Goal: Information Seeking & Learning: Learn about a topic

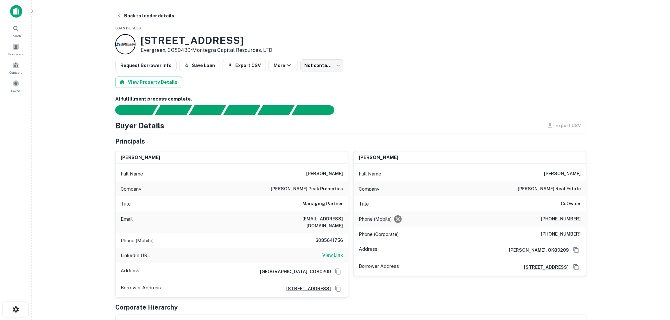
click at [16, 11] on img at bounding box center [16, 11] width 12 height 13
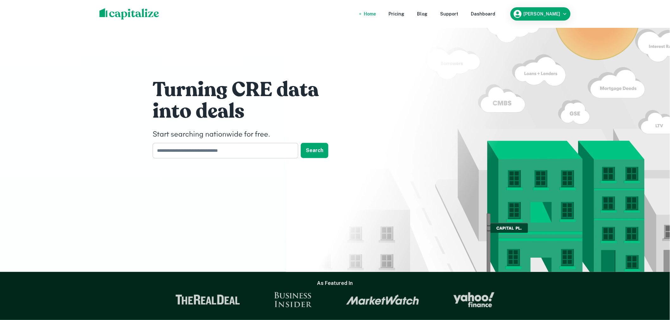
click at [229, 157] on input "text" at bounding box center [223, 151] width 141 height 16
type input "*********"
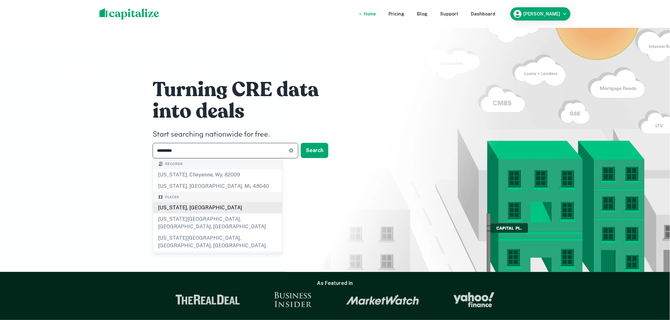
click at [206, 206] on div "[US_STATE], [GEOGRAPHIC_DATA]" at bounding box center [217, 207] width 129 height 11
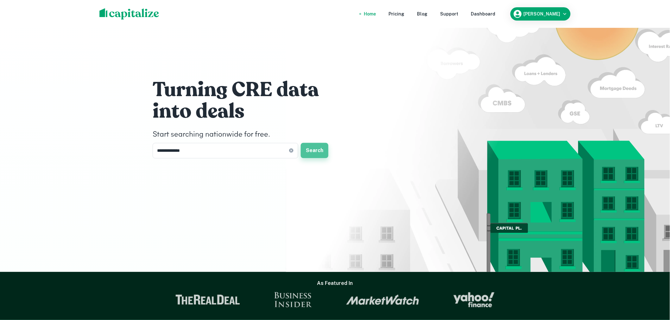
click at [315, 148] on button "Search" at bounding box center [315, 150] width 28 height 15
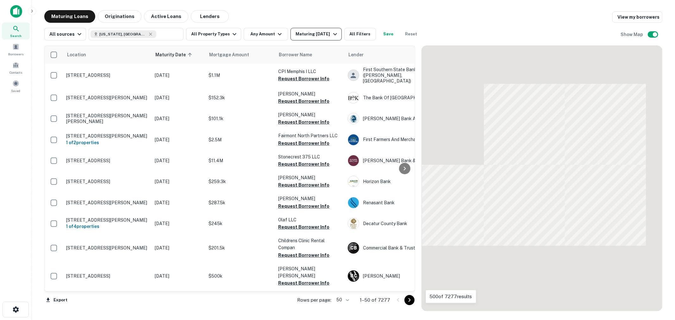
click at [324, 32] on div "Maturing [DATE]" at bounding box center [317, 34] width 43 height 8
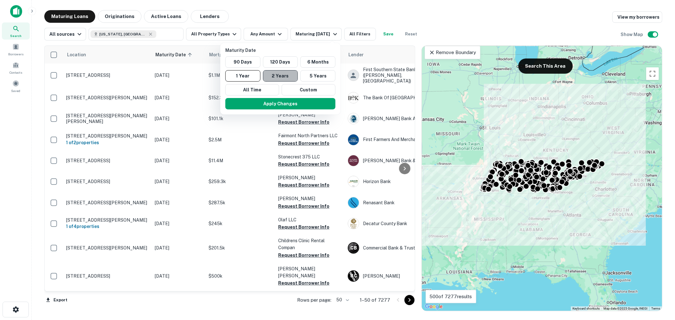
click at [288, 76] on button "2 Years" at bounding box center [280, 75] width 35 height 11
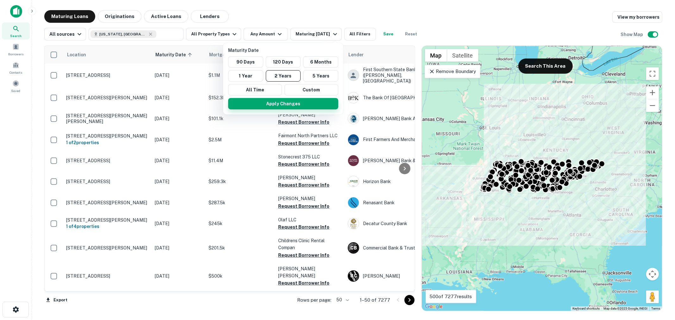
click at [289, 105] on button "Apply Changes" at bounding box center [283, 103] width 110 height 11
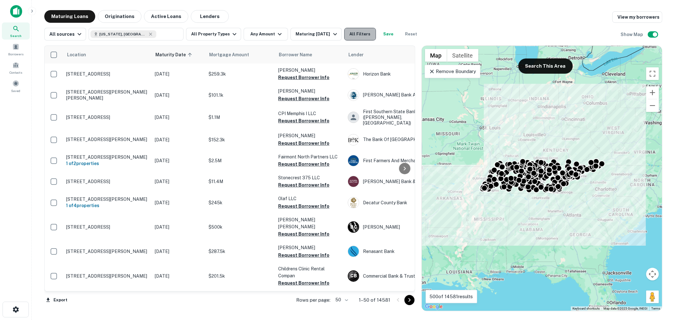
click at [360, 33] on button "All Filters" at bounding box center [361, 34] width 32 height 13
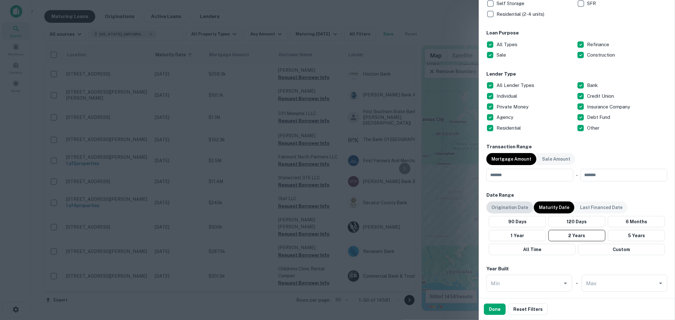
scroll to position [187, 0]
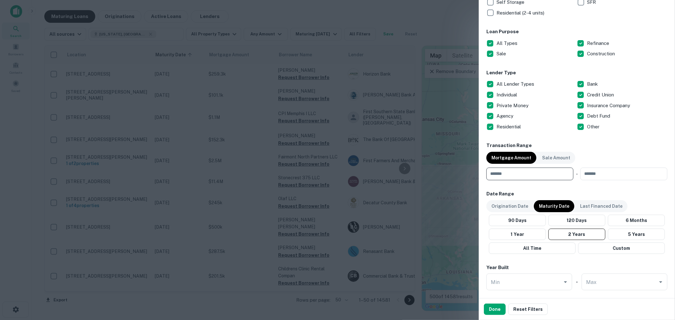
click at [530, 172] on input "number" at bounding box center [528, 174] width 83 height 13
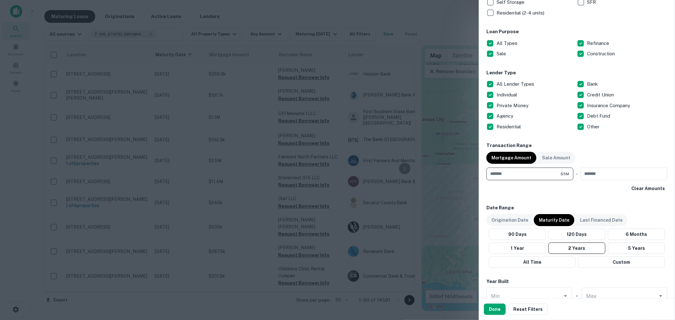
type input "*******"
click at [501, 312] on button "Done" at bounding box center [495, 309] width 22 height 11
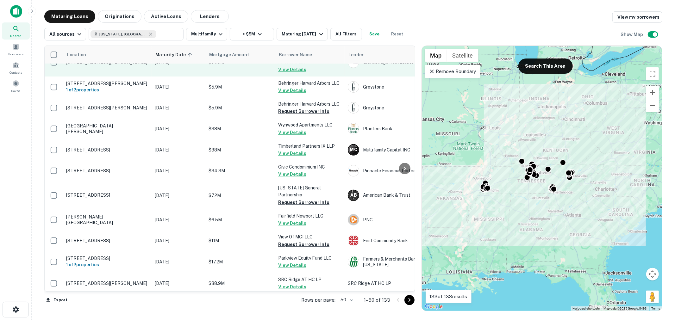
scroll to position [328, 0]
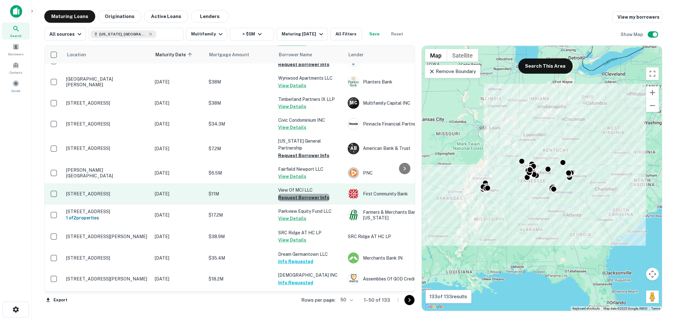
click at [309, 194] on button "Request Borrower Info" at bounding box center [303, 198] width 51 height 8
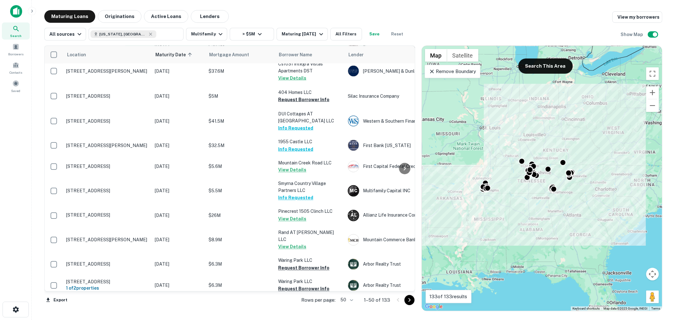
scroll to position [914, 0]
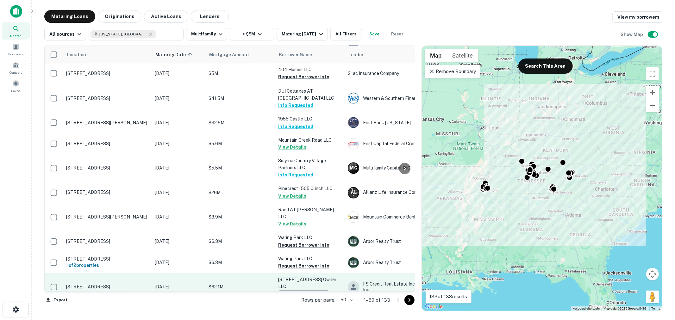
click at [308, 291] on button "Request Borrower Info" at bounding box center [303, 295] width 51 height 8
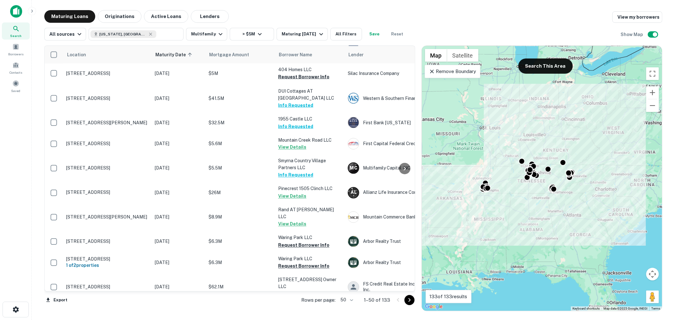
click at [305, 312] on button "Request Borrower Info" at bounding box center [303, 316] width 51 height 8
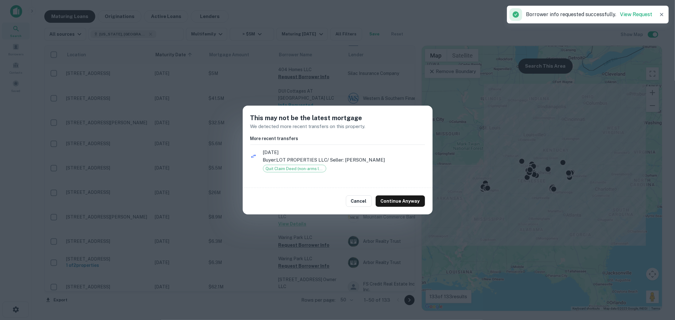
click at [390, 197] on button "Continue Anyway" at bounding box center [400, 201] width 49 height 11
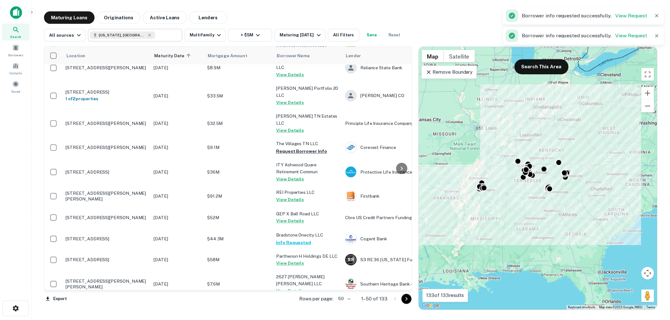
scroll to position [539, 0]
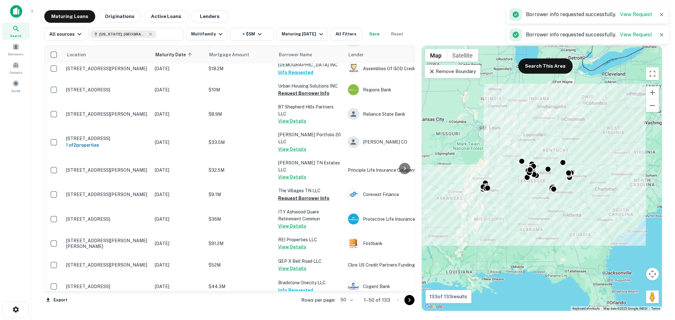
click at [18, 14] on img at bounding box center [16, 11] width 12 height 13
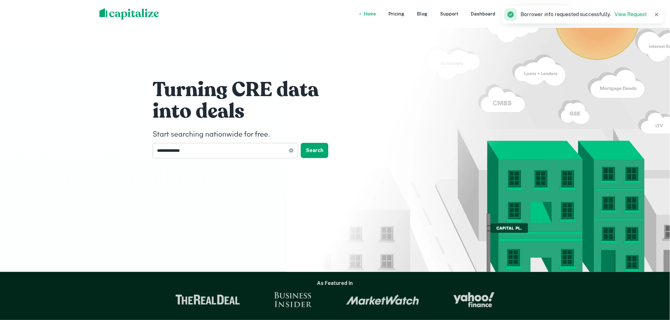
click at [204, 150] on input "**********" at bounding box center [221, 151] width 136 height 16
click at [292, 150] on icon at bounding box center [291, 150] width 5 height 5
click at [208, 151] on input "text" at bounding box center [223, 151] width 141 height 16
type input "********"
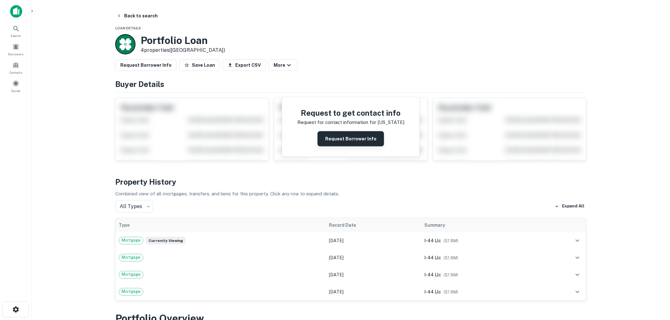
click at [357, 137] on button "Request Borrower Info" at bounding box center [351, 138] width 67 height 15
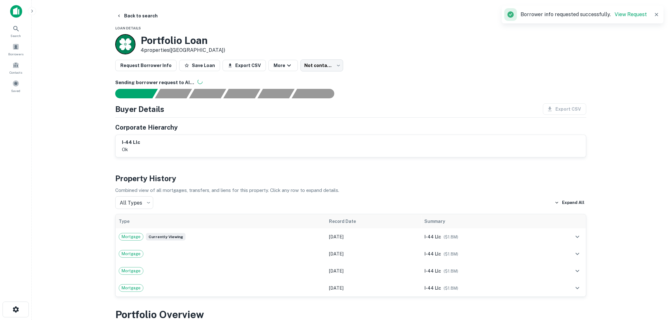
click at [18, 13] on img at bounding box center [16, 11] width 12 height 13
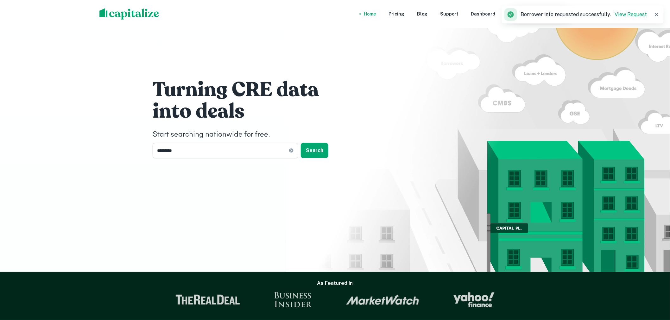
click at [228, 154] on input "********" at bounding box center [221, 151] width 136 height 16
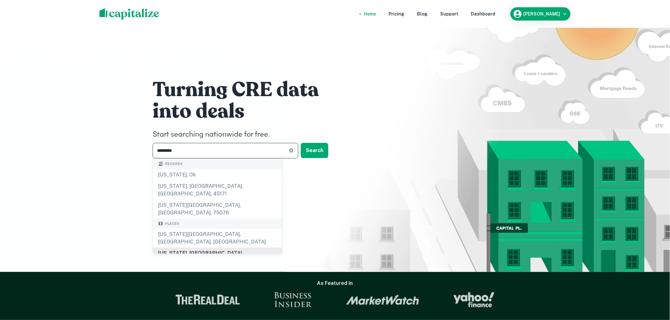
click at [189, 248] on div "[US_STATE], [GEOGRAPHIC_DATA]" at bounding box center [217, 253] width 129 height 11
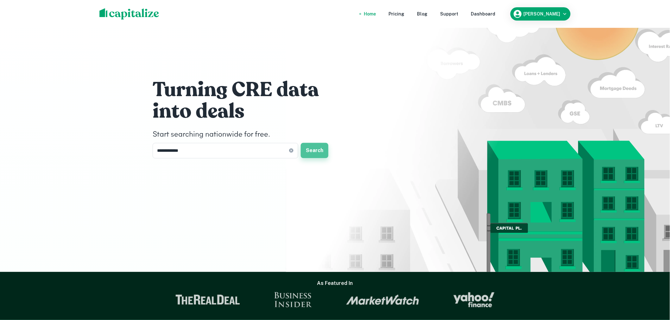
click at [313, 147] on button "Search" at bounding box center [315, 150] width 28 height 15
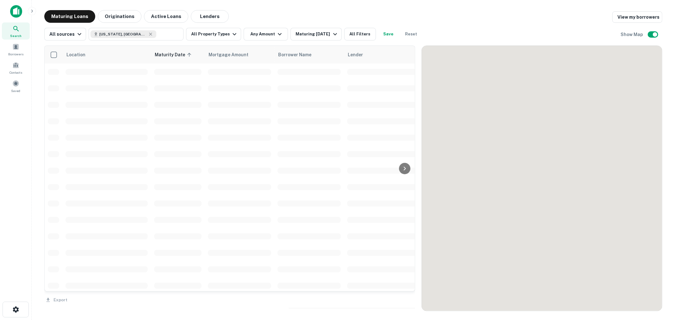
scroll to position [539, 0]
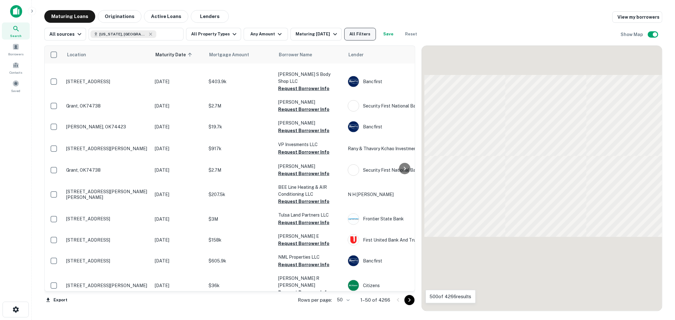
click at [355, 31] on button "All Filters" at bounding box center [361, 34] width 32 height 13
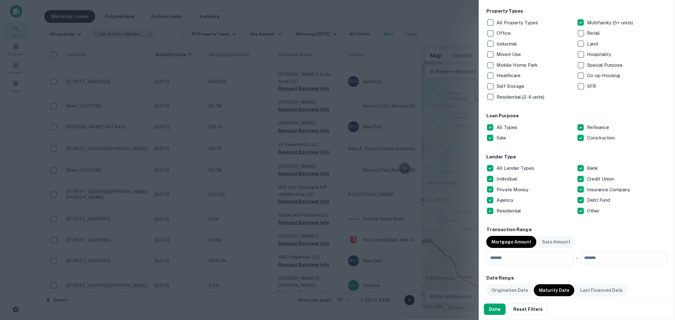
scroll to position [141, 0]
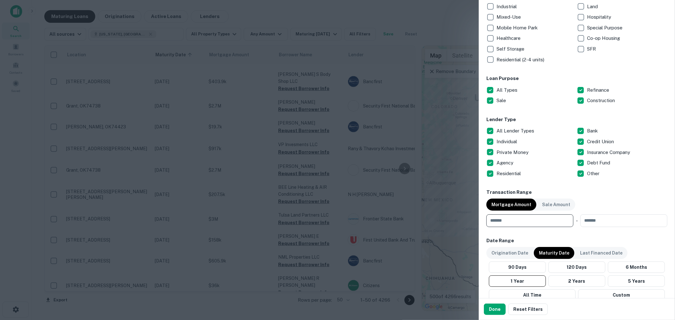
click at [512, 224] on input "number" at bounding box center [528, 221] width 83 height 13
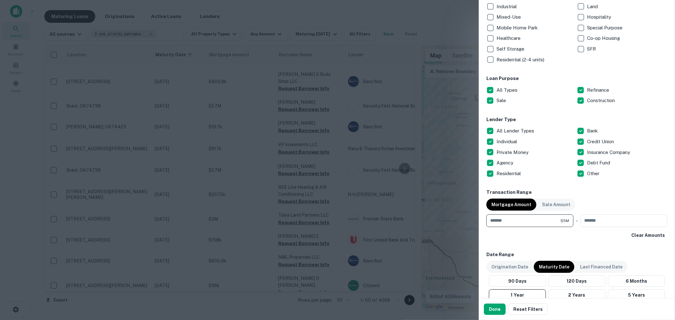
type input "*******"
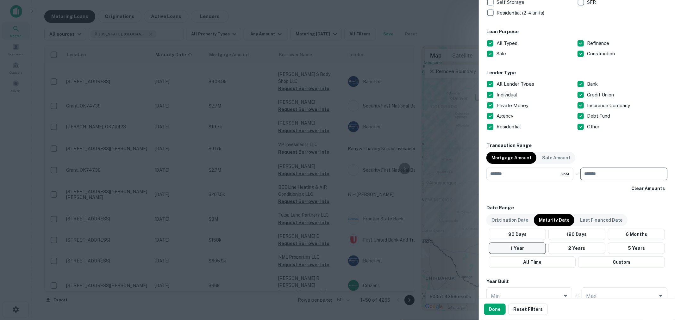
click at [523, 247] on button "1 Year" at bounding box center [517, 248] width 57 height 11
click at [497, 308] on button "Done" at bounding box center [495, 309] width 22 height 11
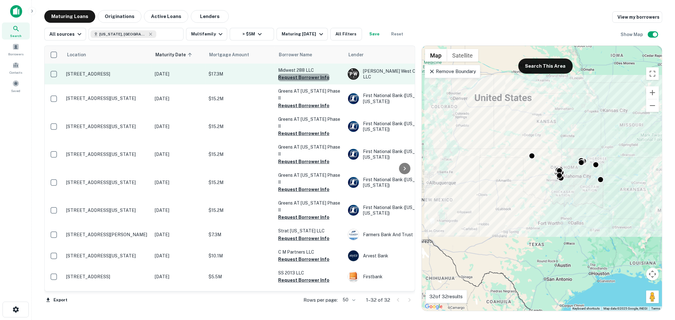
click at [306, 77] on button "Request Borrower Info" at bounding box center [303, 78] width 51 height 8
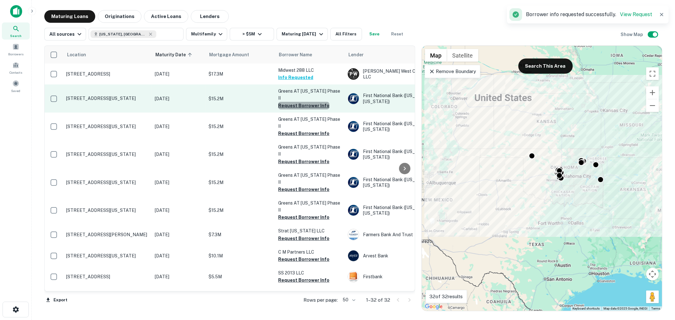
click at [306, 102] on button "Request Borrower Info" at bounding box center [303, 106] width 51 height 8
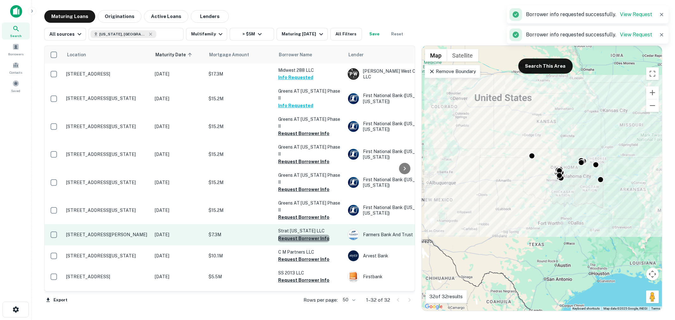
click at [308, 235] on button "Request Borrower Info" at bounding box center [303, 239] width 51 height 8
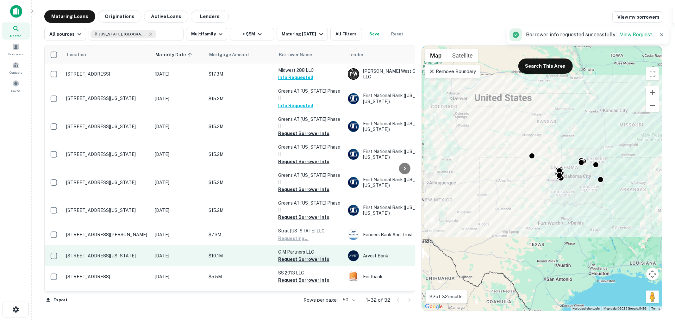
click at [307, 256] on button "Request Borrower Info" at bounding box center [303, 260] width 51 height 8
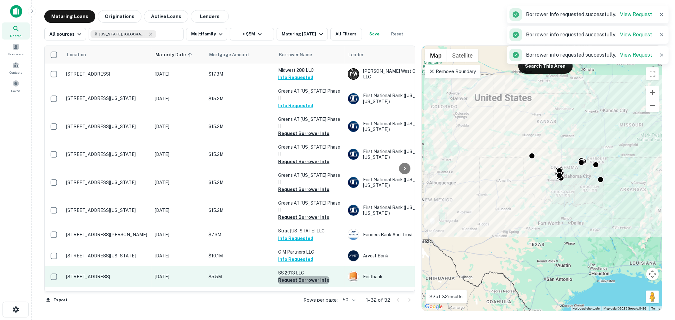
click at [307, 277] on button "Request Borrower Info" at bounding box center [303, 281] width 51 height 8
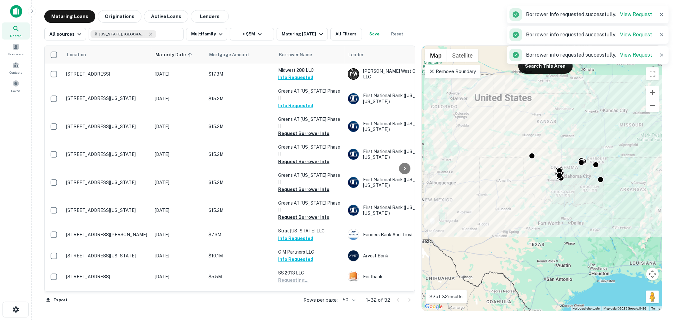
scroll to position [94, 0]
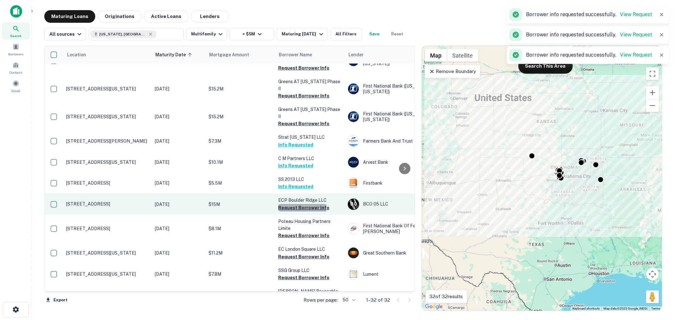
click at [300, 204] on button "Request Borrower Info" at bounding box center [303, 208] width 51 height 8
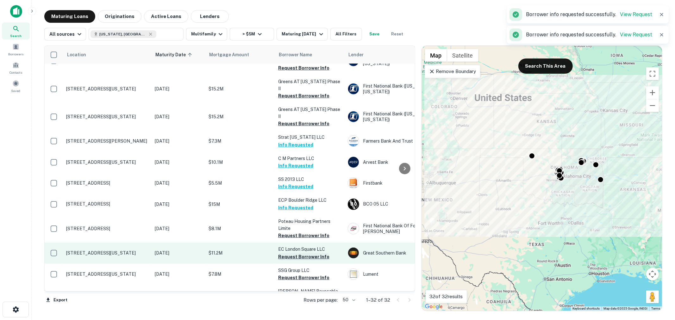
click at [305, 253] on button "Request Borrower Info" at bounding box center [303, 257] width 51 height 8
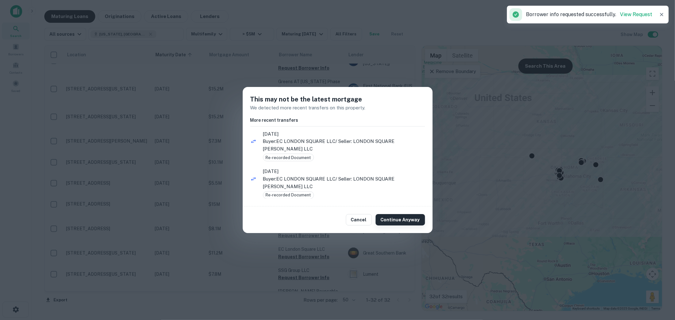
click at [401, 218] on button "Continue Anyway" at bounding box center [400, 219] width 49 height 11
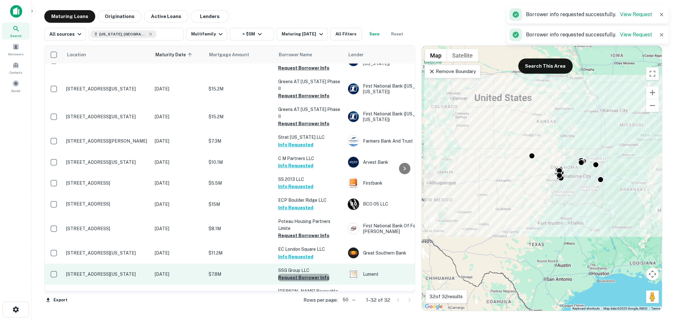
click at [307, 274] on button "Request Borrower Info" at bounding box center [303, 278] width 51 height 8
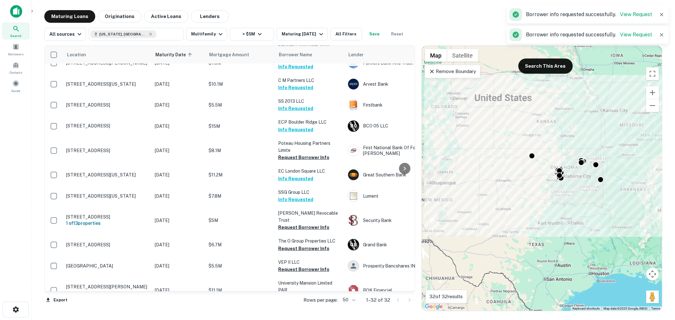
scroll to position [187, 0]
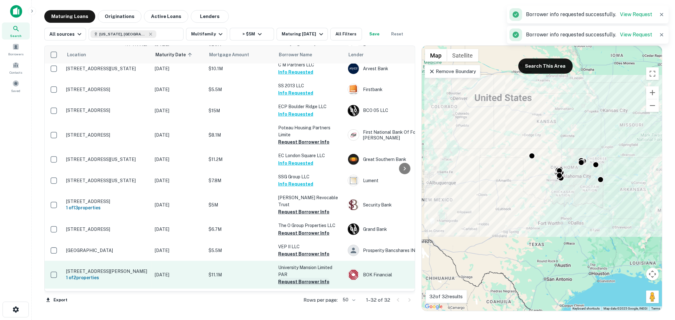
click at [303, 278] on button "Request Borrower Info" at bounding box center [303, 282] width 51 height 8
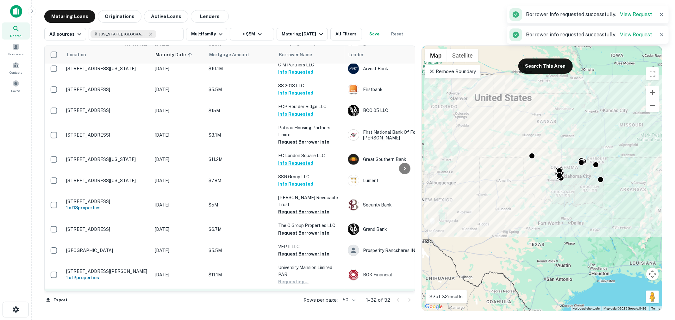
click at [306, 300] on button "Request Borrower Info" at bounding box center [303, 304] width 51 height 8
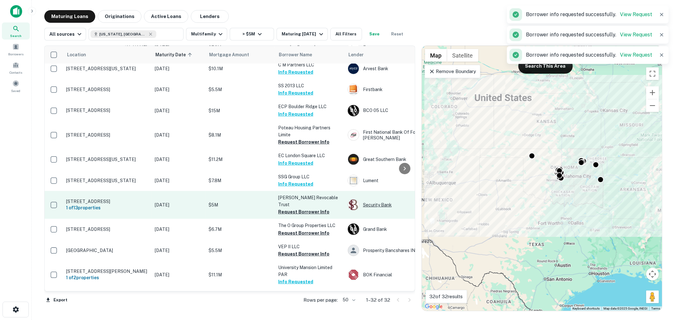
scroll to position [235, 0]
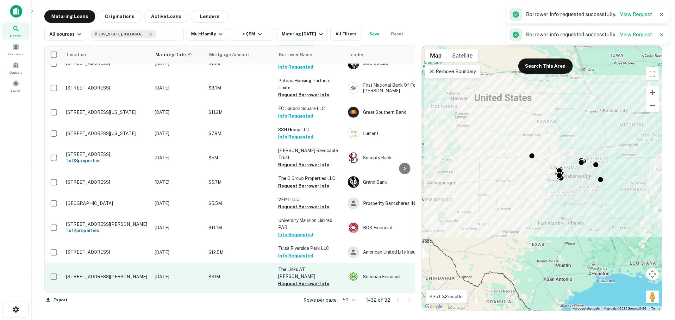
click at [306, 280] on button "Request Borrower Info" at bounding box center [303, 284] width 51 height 8
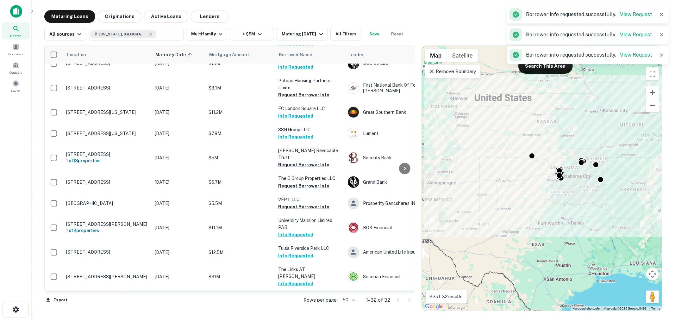
click at [305, 301] on button "Request Borrower Info" at bounding box center [303, 305] width 51 height 8
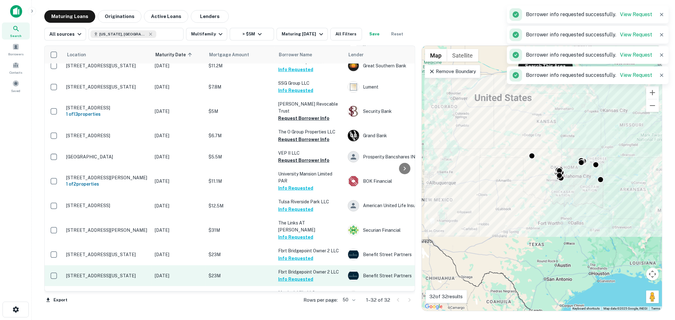
scroll to position [328, 0]
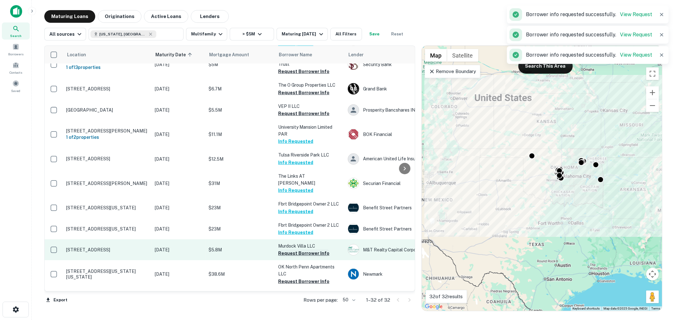
click at [309, 250] on button "Request Borrower Info" at bounding box center [303, 254] width 51 height 8
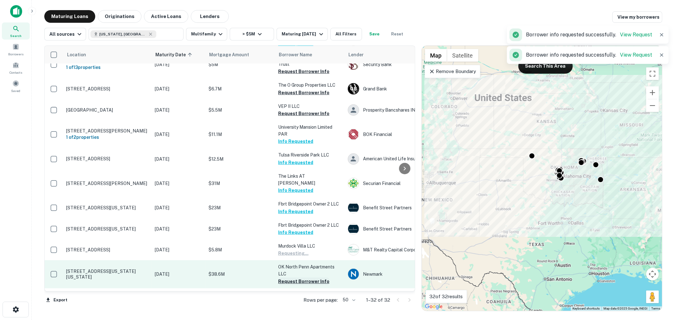
click at [308, 278] on button "Request Borrower Info" at bounding box center [303, 282] width 51 height 8
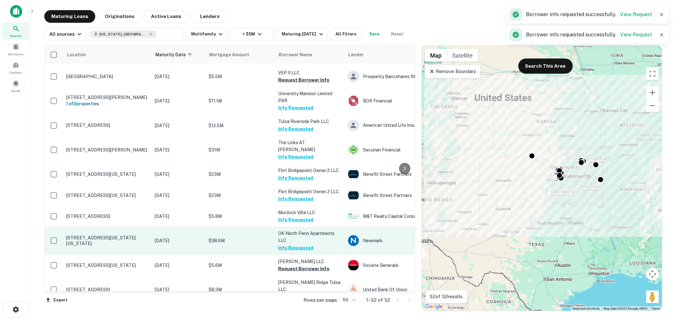
scroll to position [375, 0]
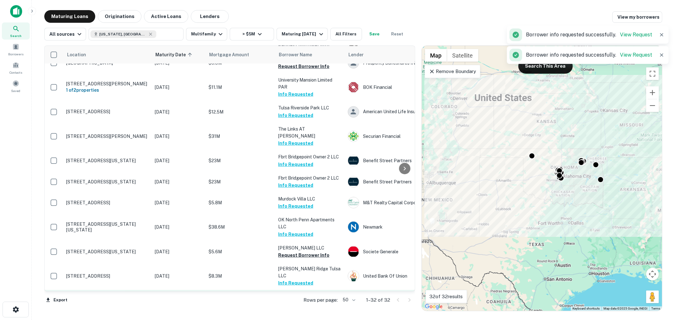
click at [306, 301] on button "Request Borrower Info" at bounding box center [303, 305] width 51 height 8
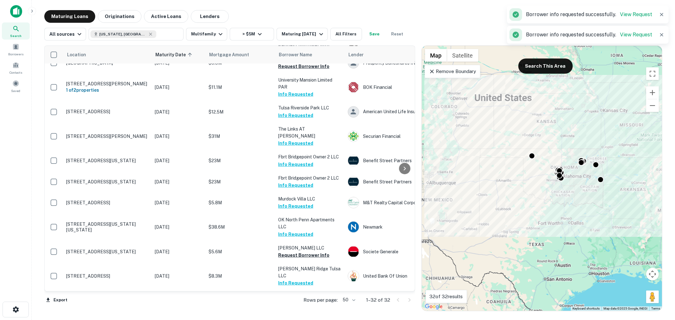
click at [308, 320] on button "Request Borrower Info" at bounding box center [303, 326] width 51 height 8
